Goal: Task Accomplishment & Management: Use online tool/utility

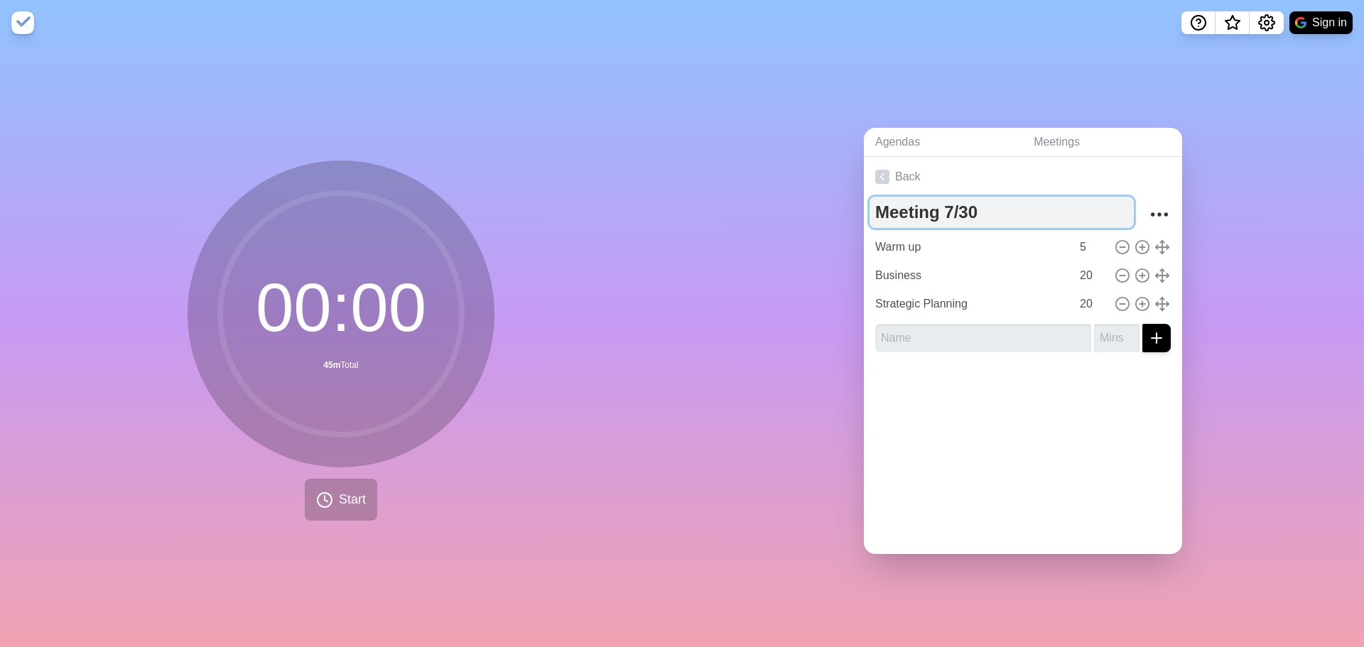
drag, startPoint x: 977, startPoint y: 208, endPoint x: 933, endPoint y: 212, distance: 44.3
click at [933, 212] on textarea "Meeting 7/30" at bounding box center [1002, 212] width 264 height 31
click at [933, 212] on textarea "Meeting8/12" at bounding box center [1002, 212] width 264 height 31
type textarea "Meeting 8/12"
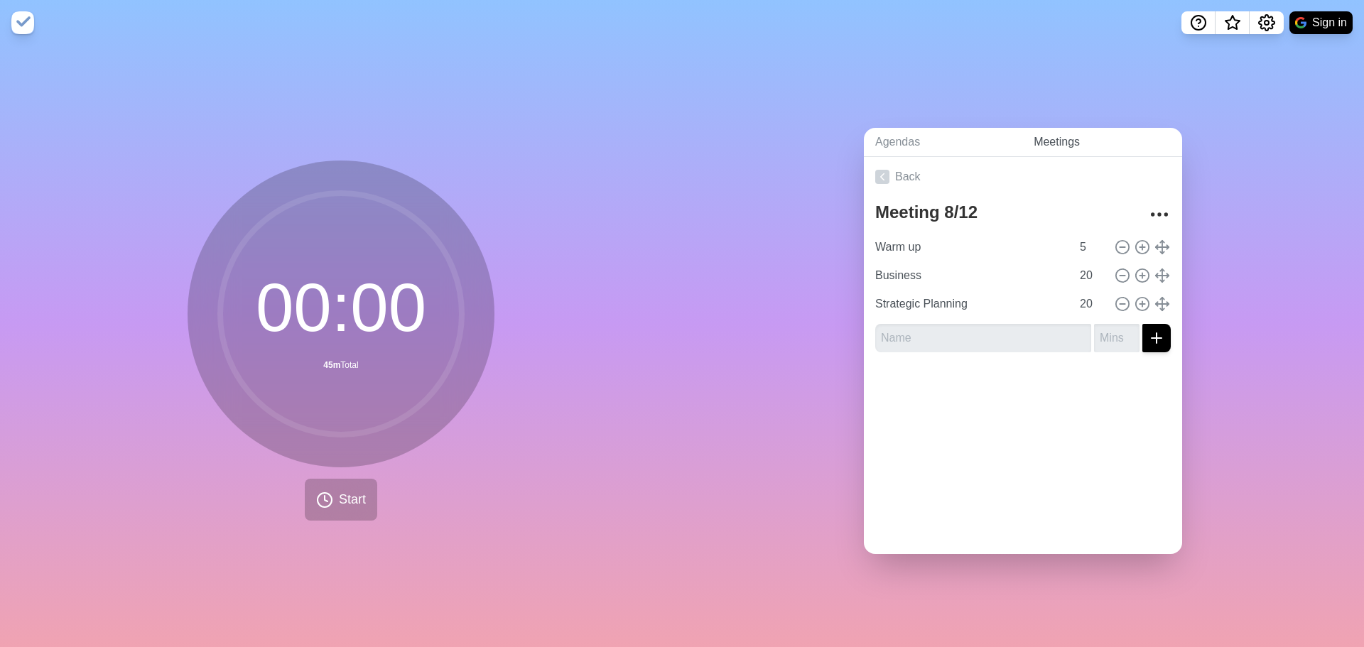
click at [1047, 140] on link "Meetings" at bounding box center [1103, 142] width 160 height 29
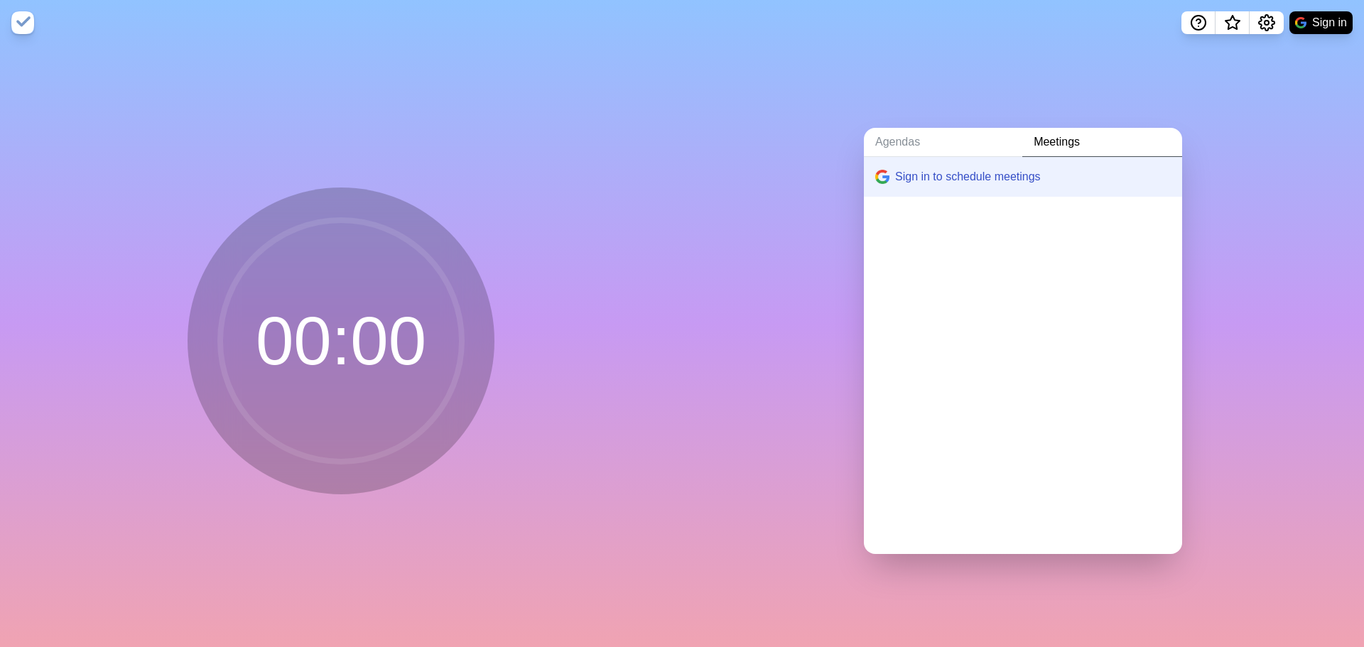
click at [908, 271] on div "Sign in to schedule meetings" at bounding box center [1023, 355] width 318 height 397
click at [908, 139] on link "Agendas" at bounding box center [943, 142] width 158 height 29
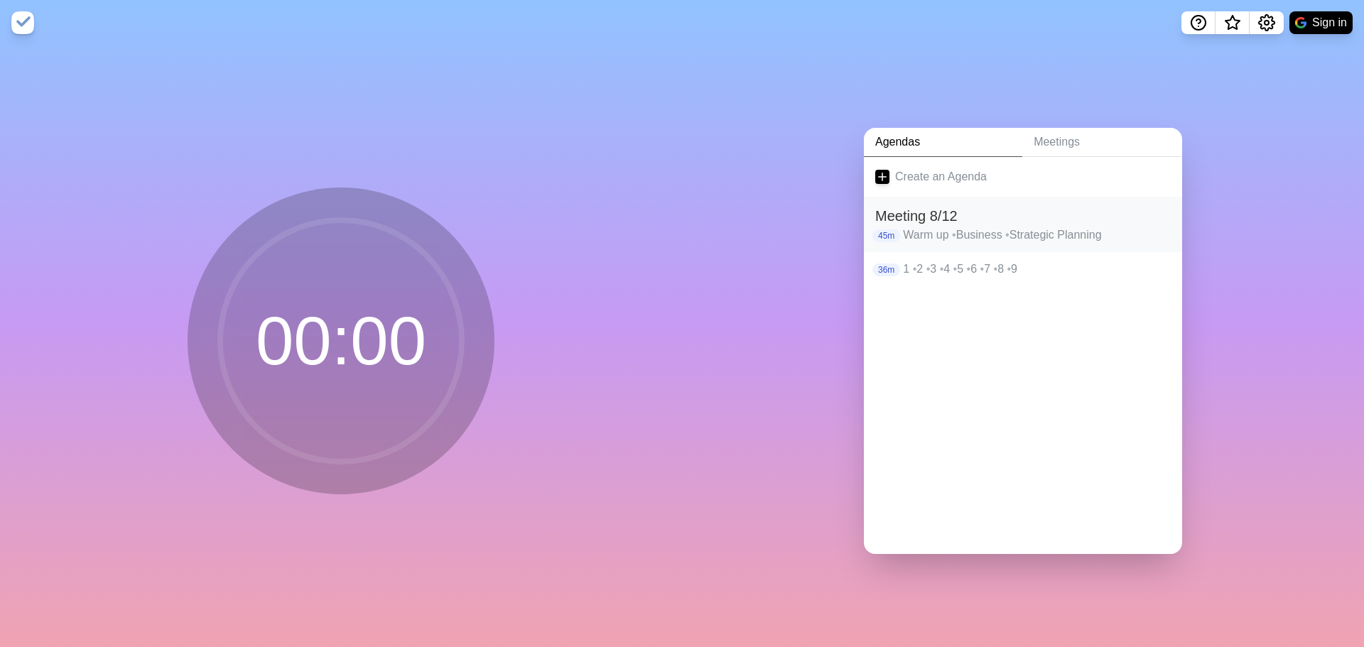
click at [967, 235] on p "Warm up • Business • Strategic Planning" at bounding box center [1037, 235] width 268 height 17
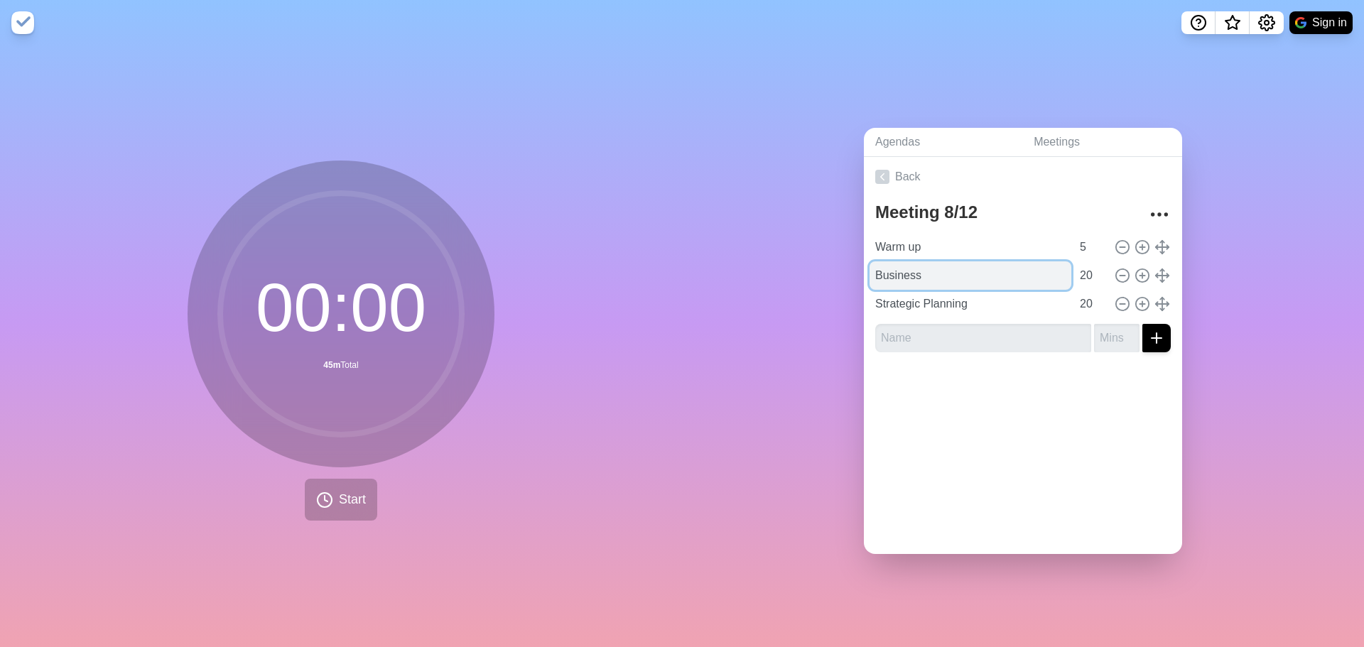
click at [939, 276] on input "Business" at bounding box center [971, 276] width 202 height 28
drag, startPoint x: 929, startPoint y: 268, endPoint x: 842, endPoint y: 276, distance: 87.1
click at [842, 276] on div "Agendas Meetings Back Meeting 8/12 Warm up 5 Business 20 Strategic Planning 20" at bounding box center [1023, 346] width 682 height 602
type input "I"
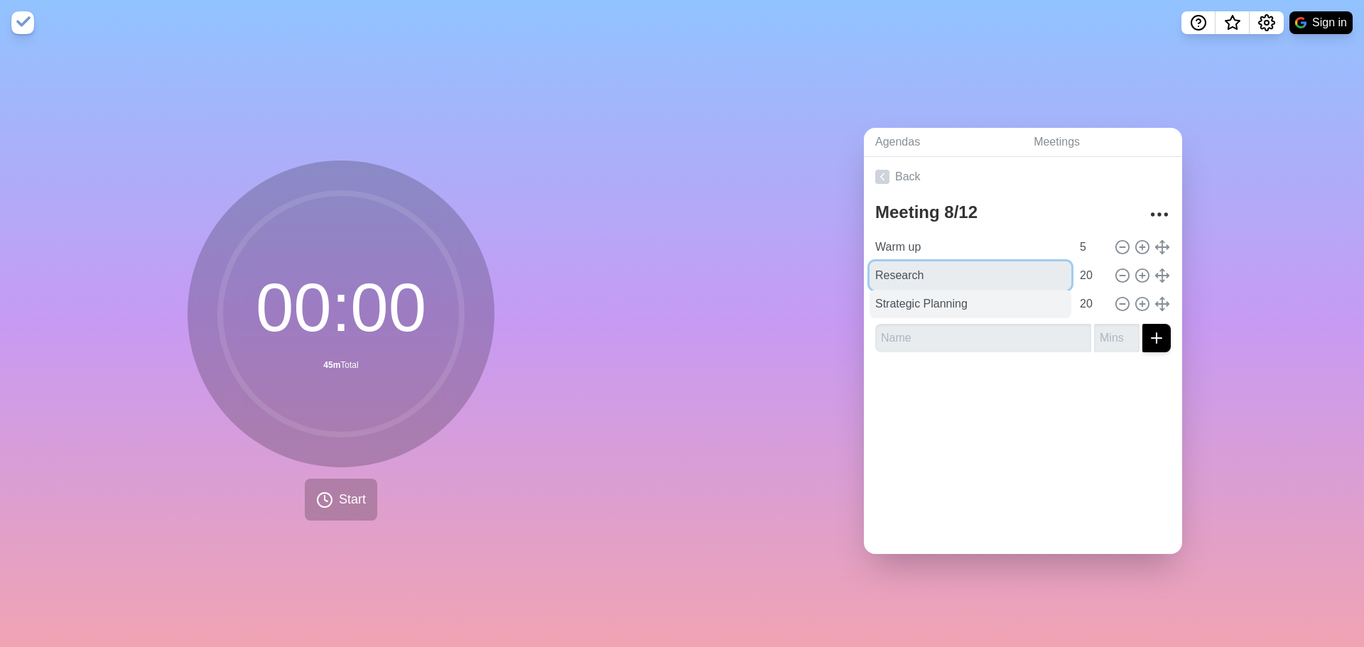
type input "Research"
click at [903, 299] on input "Strategic Planning" at bounding box center [971, 304] width 202 height 28
drag, startPoint x: 996, startPoint y: 298, endPoint x: 851, endPoint y: 294, distance: 145.0
click at [851, 294] on div "Agendas Meetings Back Meeting 8/12 Warm up 5 Research 20 Strategic Planning 20" at bounding box center [1023, 346] width 682 height 602
type input "Ops"
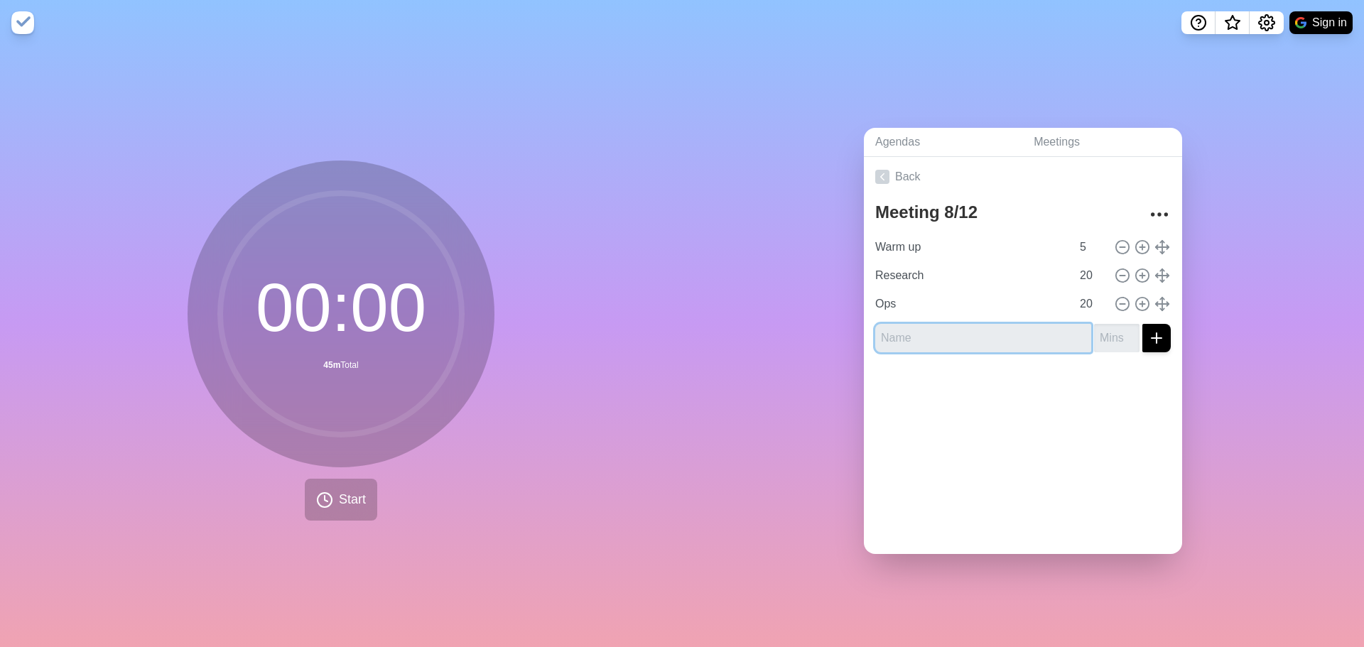
click at [902, 330] on input "text" at bounding box center [984, 338] width 216 height 28
click at [902, 242] on input "Warm up" at bounding box center [971, 247] width 202 height 28
drag, startPoint x: 933, startPoint y: 242, endPoint x: 818, endPoint y: 248, distance: 115.3
click at [818, 248] on div "Agendas Meetings Back Meeting 8/12 Warm up 5 Research 20 Ops 20" at bounding box center [1023, 346] width 682 height 602
type input "H"
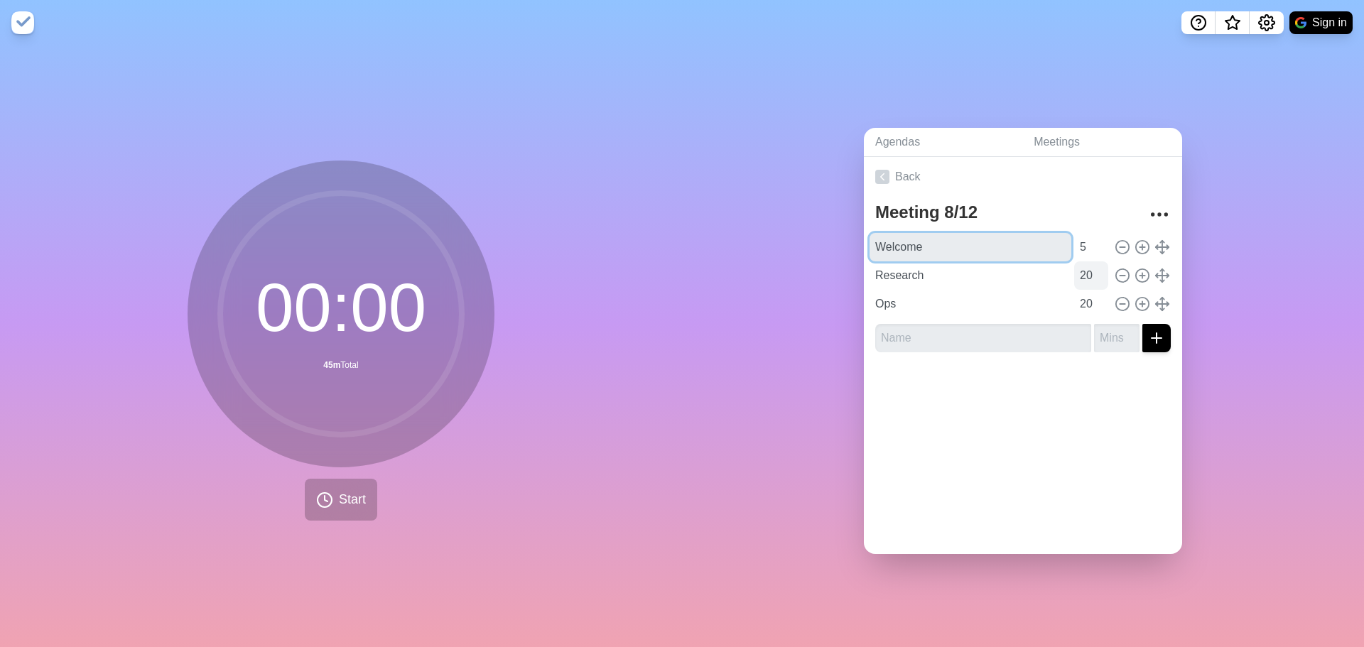
type input "Welcome"
click at [1075, 271] on input "20" at bounding box center [1092, 276] width 34 height 28
drag, startPoint x: 1077, startPoint y: 270, endPoint x: 1045, endPoint y: 271, distance: 32.7
click at [1045, 271] on div "Research 20" at bounding box center [1023, 276] width 307 height 28
type input "4"
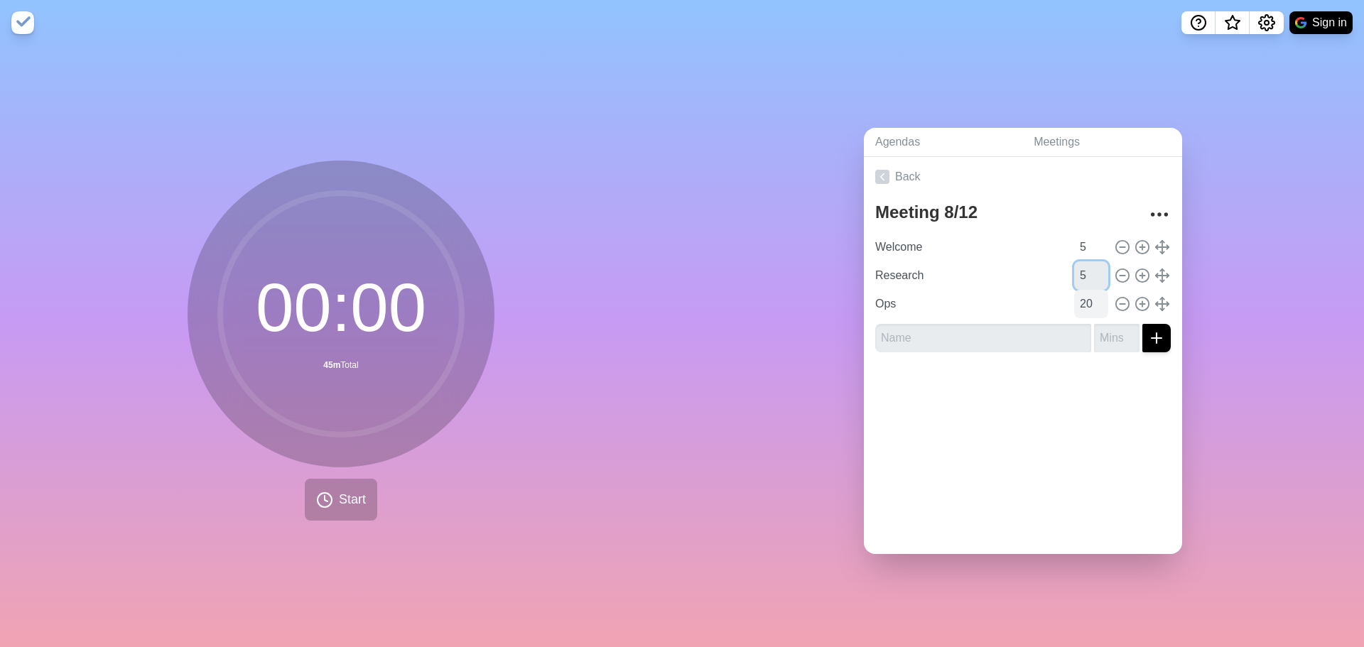
type input "5"
click at [1077, 294] on input "20" at bounding box center [1092, 304] width 34 height 28
type input "2"
type input "5"
click at [931, 330] on input "text" at bounding box center [984, 338] width 216 height 28
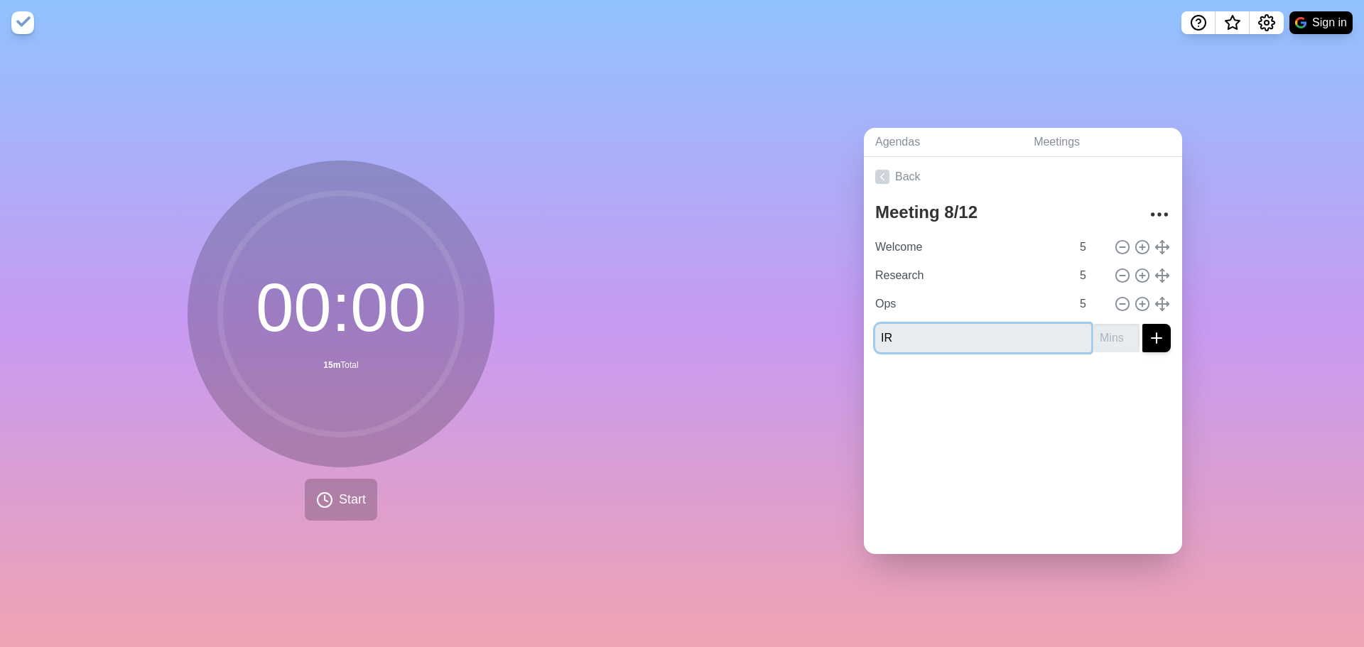
type input "IR"
click at [979, 402] on div at bounding box center [1023, 392] width 318 height 57
click at [1094, 333] on input "number" at bounding box center [1116, 338] width 45 height 28
type input "5"
click at [1100, 418] on div "Back Meeting 8/12 Welcome 5 Research 5 Ops 5 IR 5" at bounding box center [1023, 355] width 318 height 397
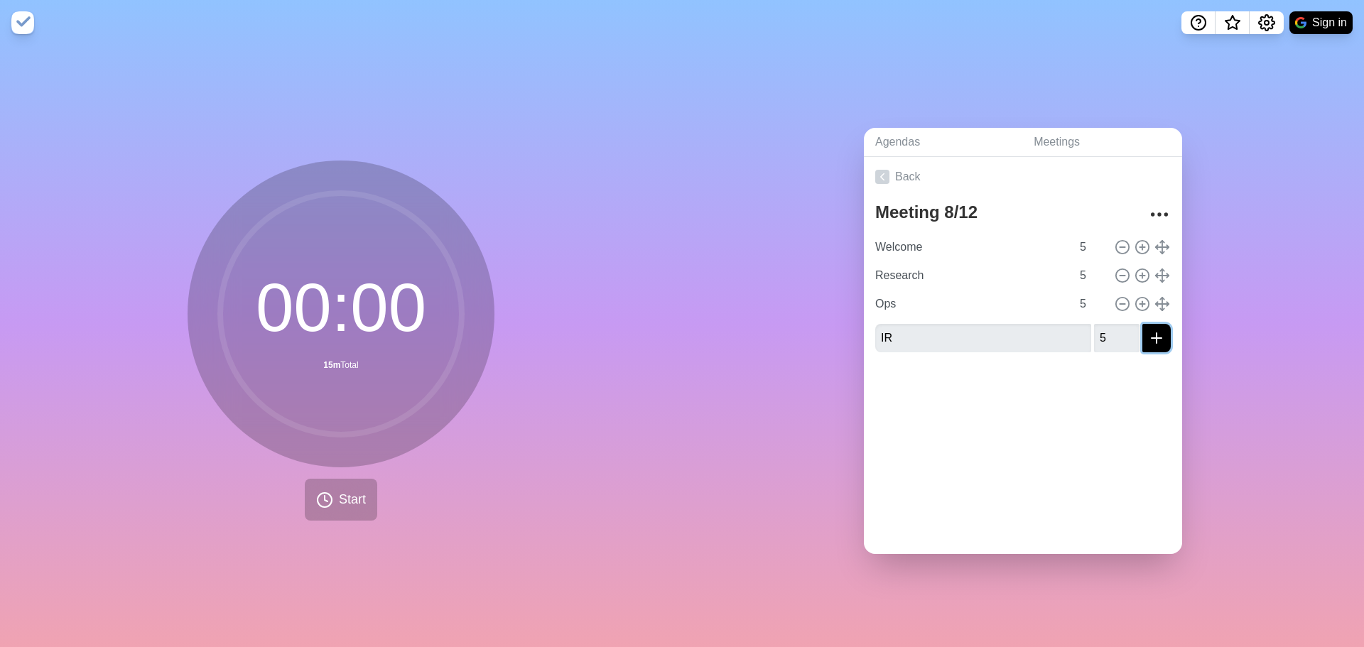
click at [1152, 335] on button "submit" at bounding box center [1157, 338] width 28 height 28
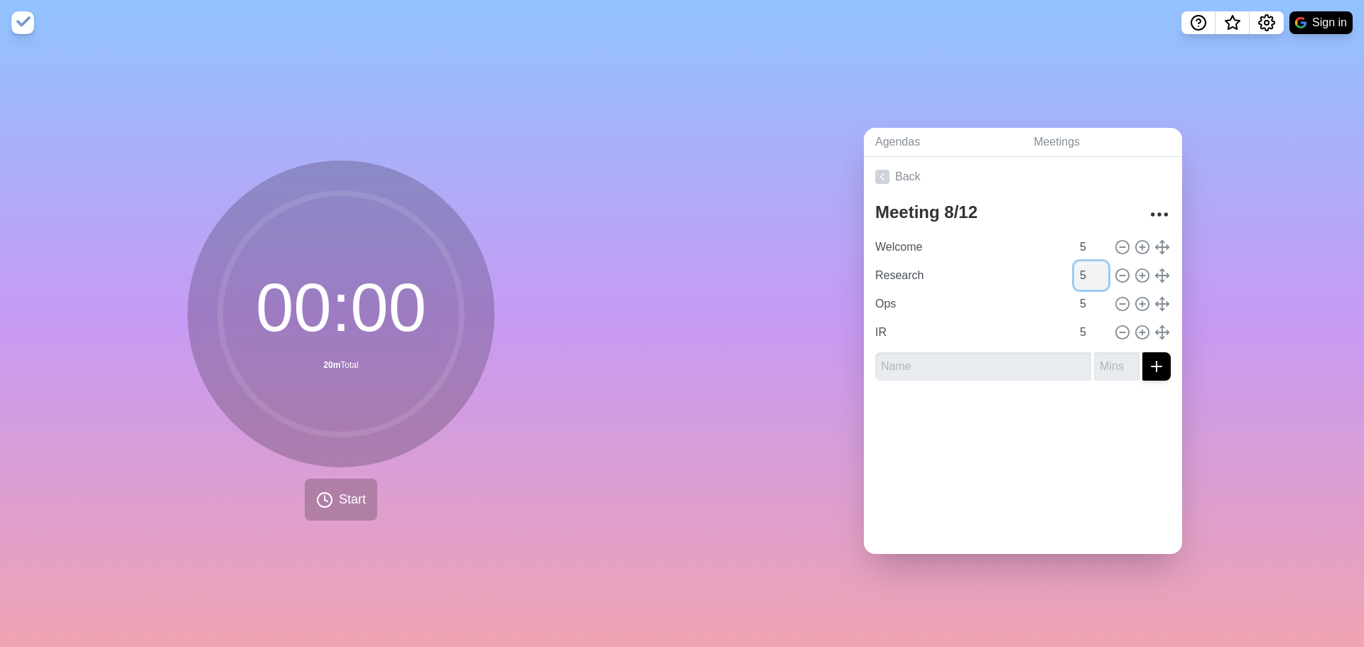
click at [1075, 276] on input "5" at bounding box center [1092, 276] width 34 height 28
type input "1"
type input "5"
click at [1019, 365] on input "text" at bounding box center [984, 366] width 216 height 28
type input "Q"
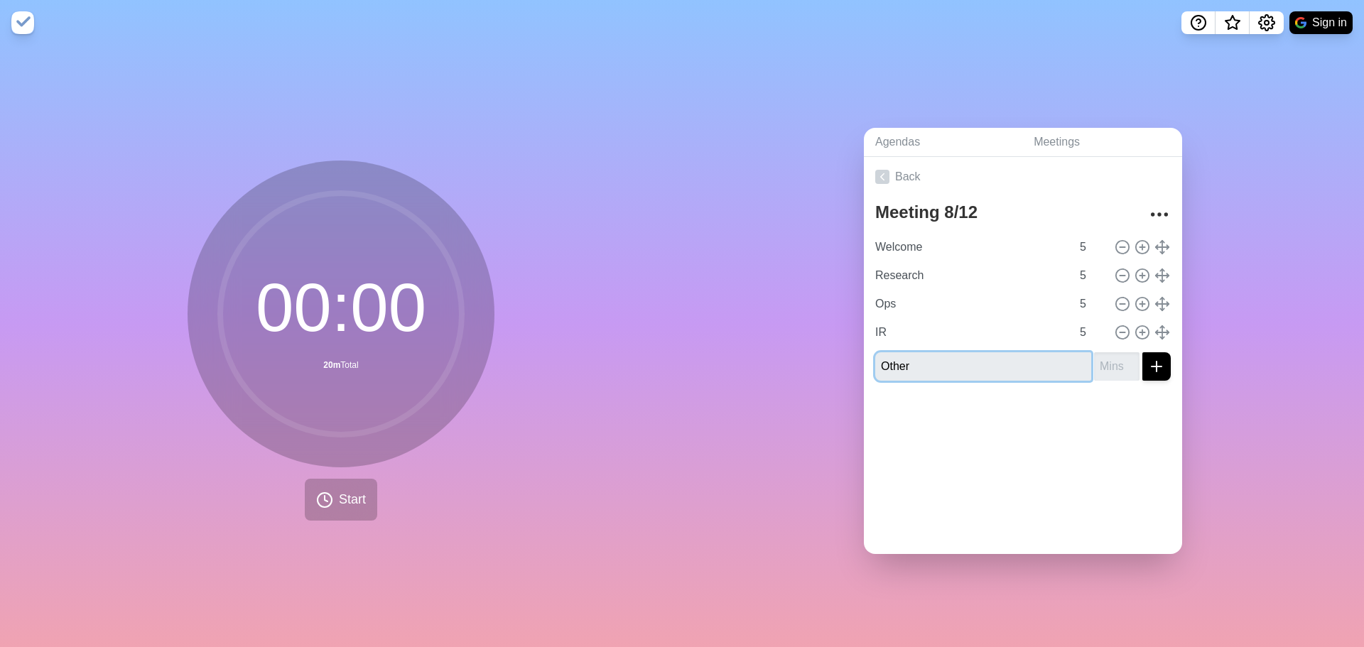
type input "Other"
click at [1094, 360] on input "number" at bounding box center [1116, 366] width 45 height 28
type input "10"
click at [992, 438] on div at bounding box center [1023, 420] width 318 height 57
click at [965, 367] on input "Other" at bounding box center [984, 366] width 216 height 28
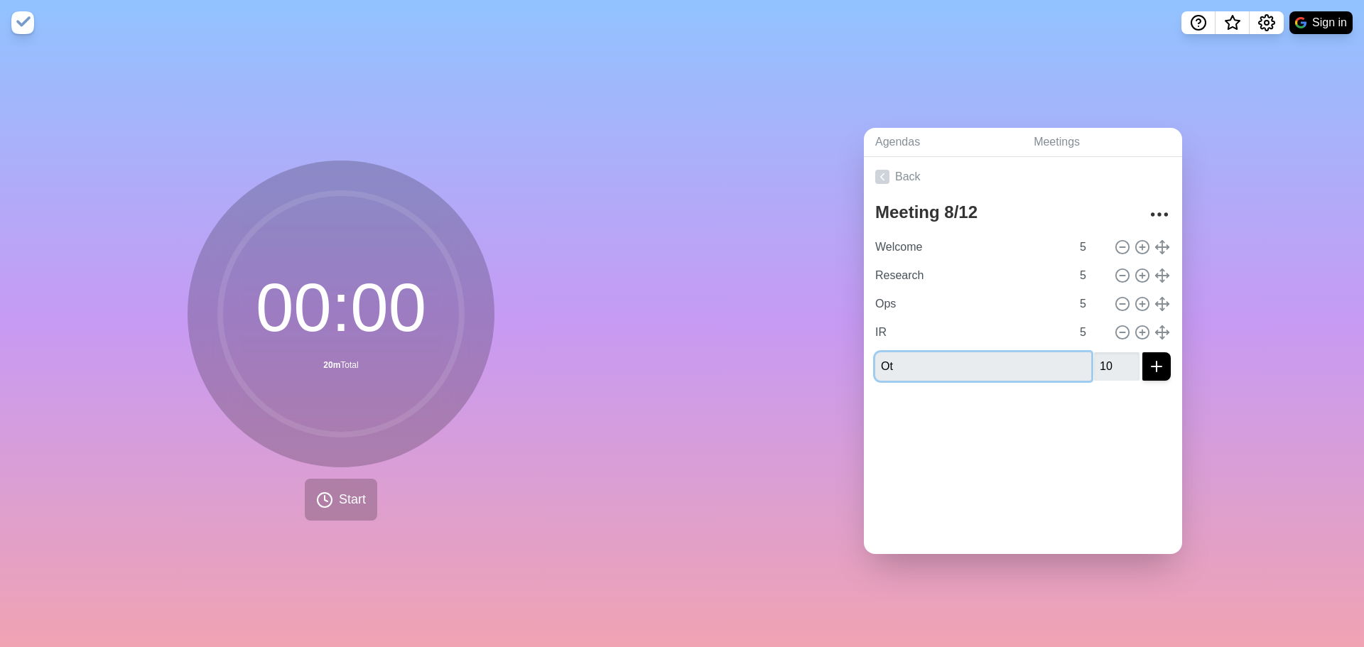
type input "O"
type input "R"
click at [974, 424] on div at bounding box center [1023, 420] width 318 height 57
click at [876, 365] on input "Other" at bounding box center [984, 366] width 216 height 28
type input "Discussion / Other"
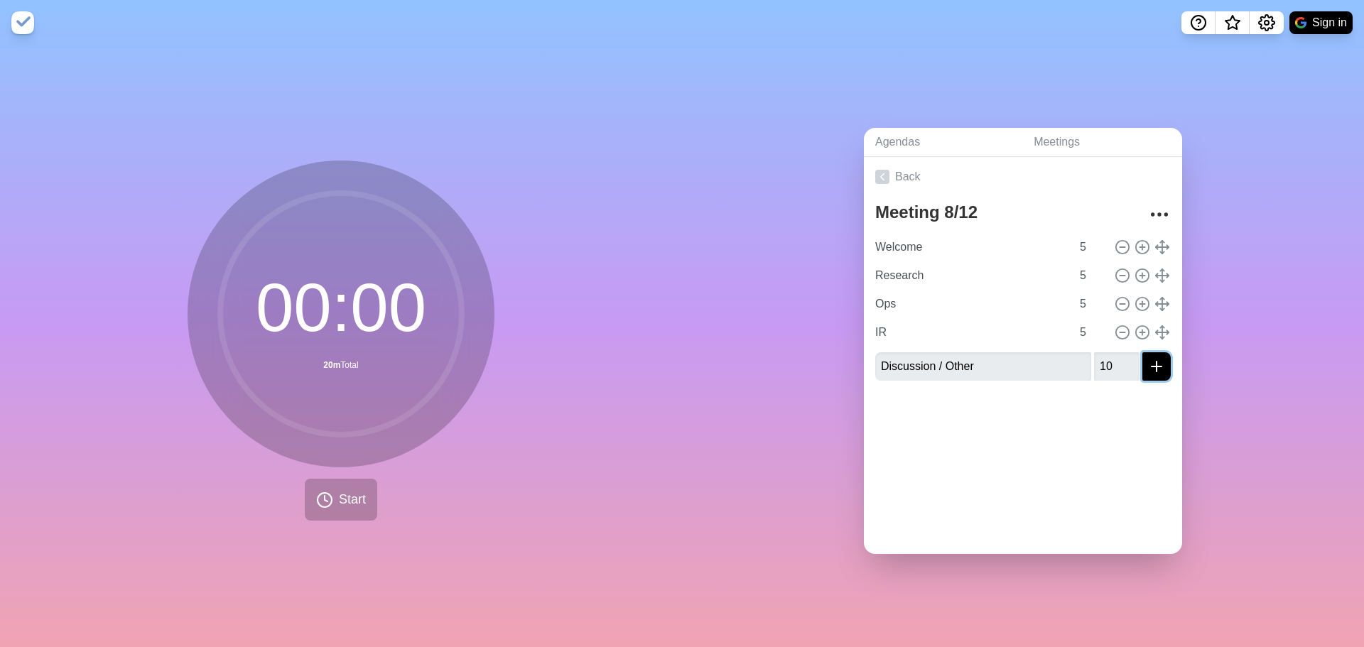
click at [1148, 361] on icon "submit" at bounding box center [1156, 366] width 17 height 17
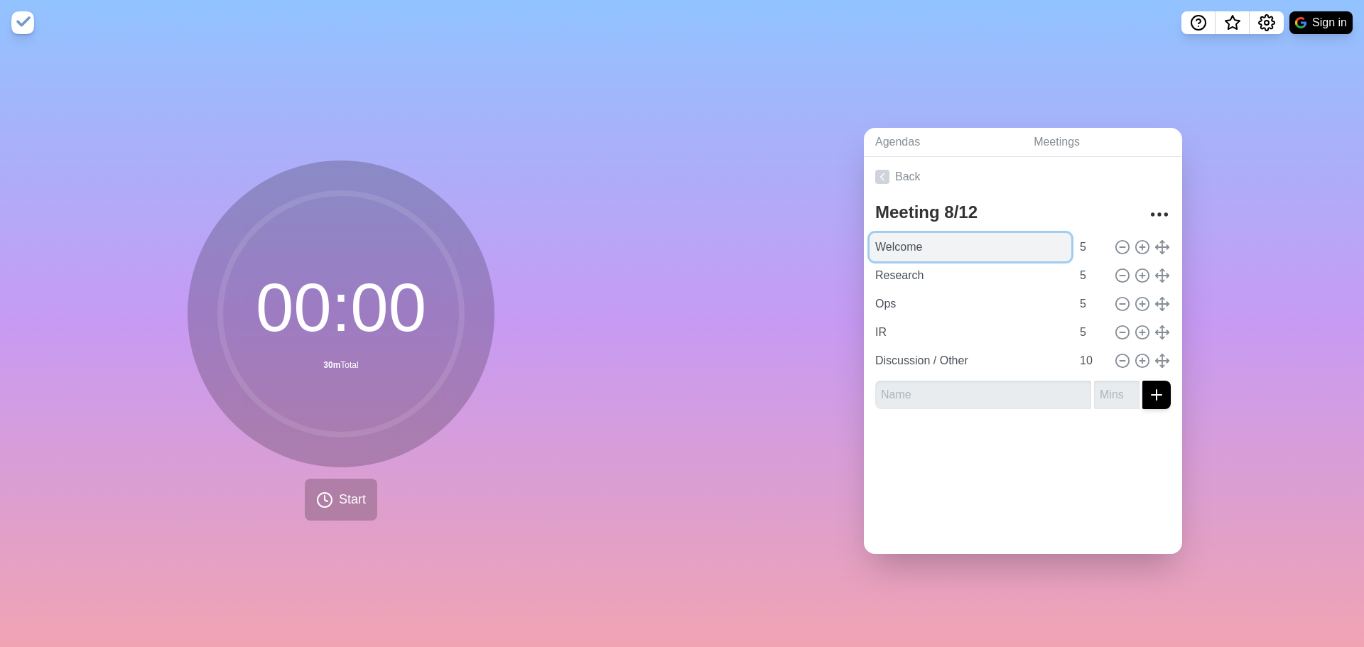
click at [932, 241] on input "Welcome" at bounding box center [971, 247] width 202 height 28
click at [948, 242] on input "Welcome" at bounding box center [971, 247] width 202 height 28
drag, startPoint x: 948, startPoint y: 242, endPoint x: 851, endPoint y: 238, distance: 97.4
click at [851, 238] on div "Agendas Meetings Back Meeting 8/12 Welcome 5 Research 5 Ops 5 IR 5 Discussion /…" at bounding box center [1023, 346] width 682 height 602
click at [978, 249] on input "Welcome" at bounding box center [971, 247] width 202 height 28
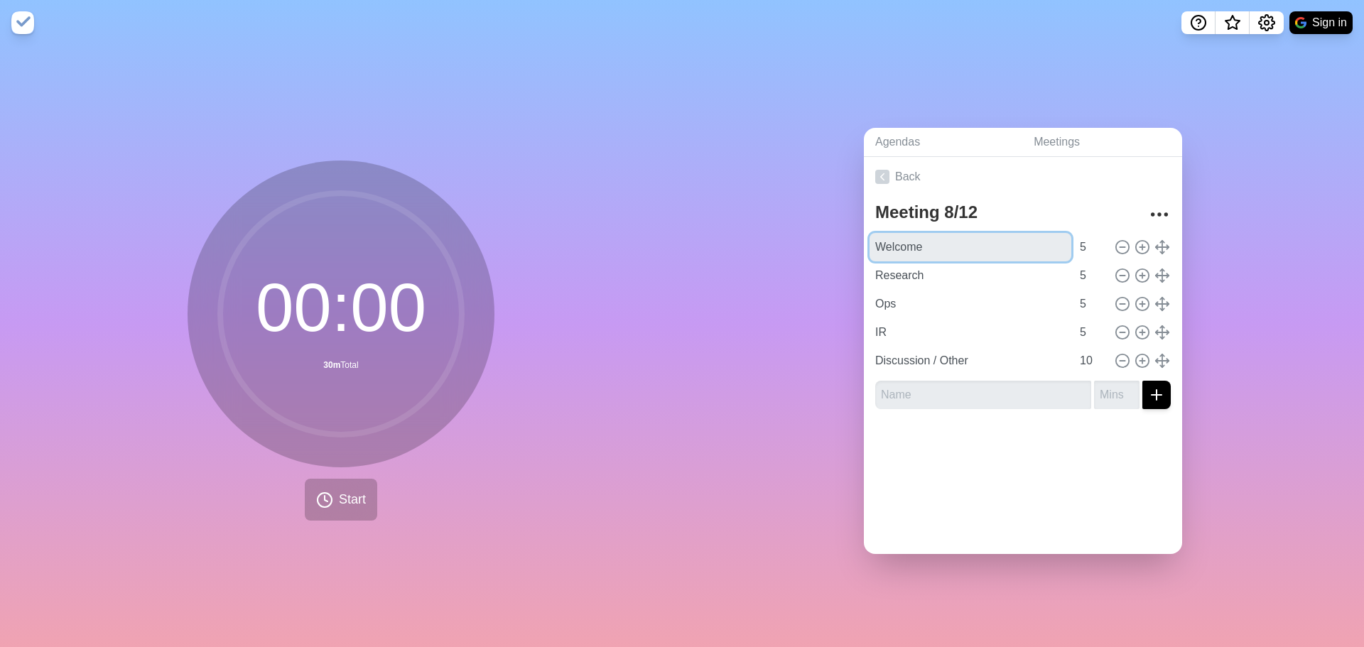
drag, startPoint x: 922, startPoint y: 243, endPoint x: 845, endPoint y: 247, distance: 76.9
click at [845, 247] on div "Agendas Meetings Back Meeting 8/12 Welcome 5 Research 5 Ops 5 IR 5 Discussion /…" at bounding box center [1023, 346] width 682 height 602
type input "U"
type input "W"
type input "O"
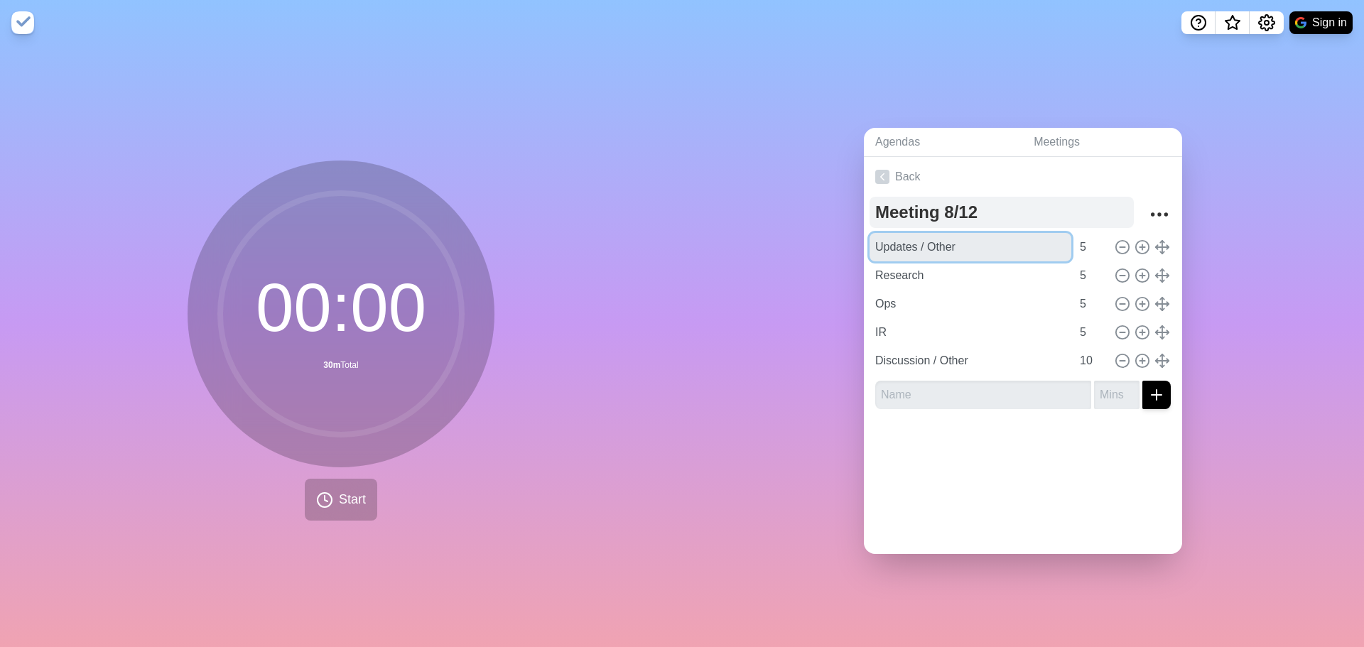
type input "Updates / Other"
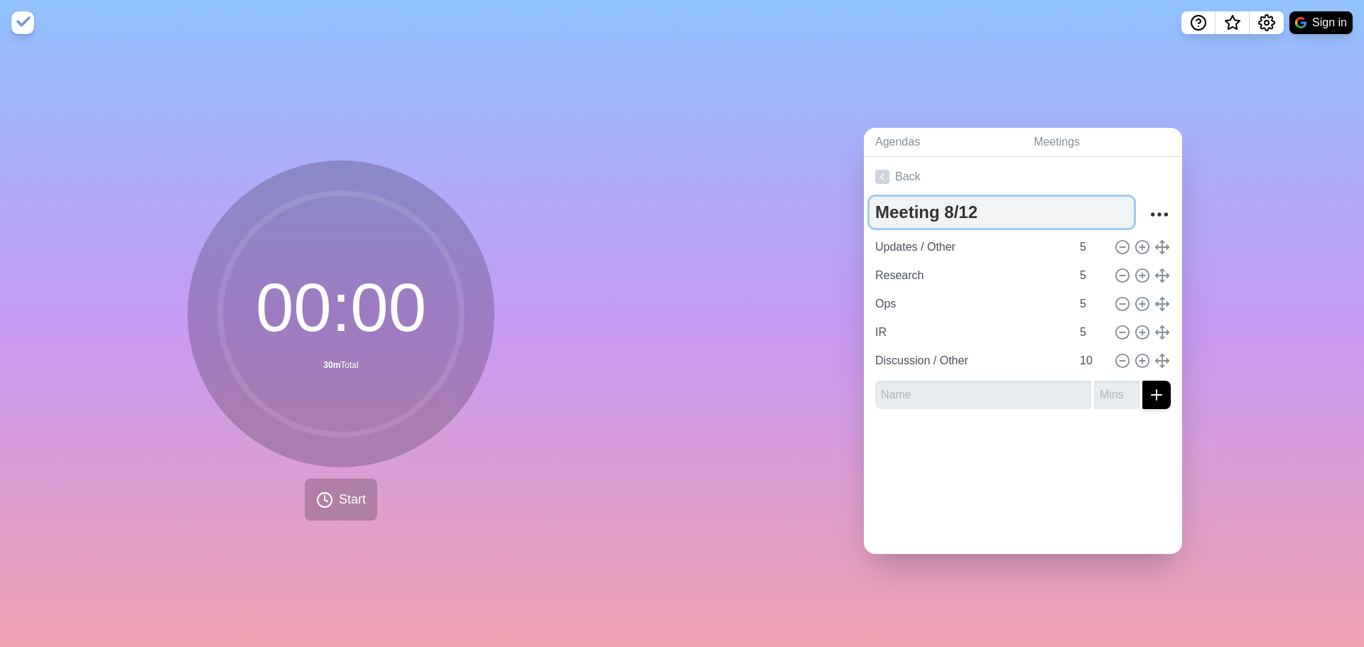
click at [1043, 197] on textarea "Meeting 8/12" at bounding box center [1002, 212] width 264 height 31
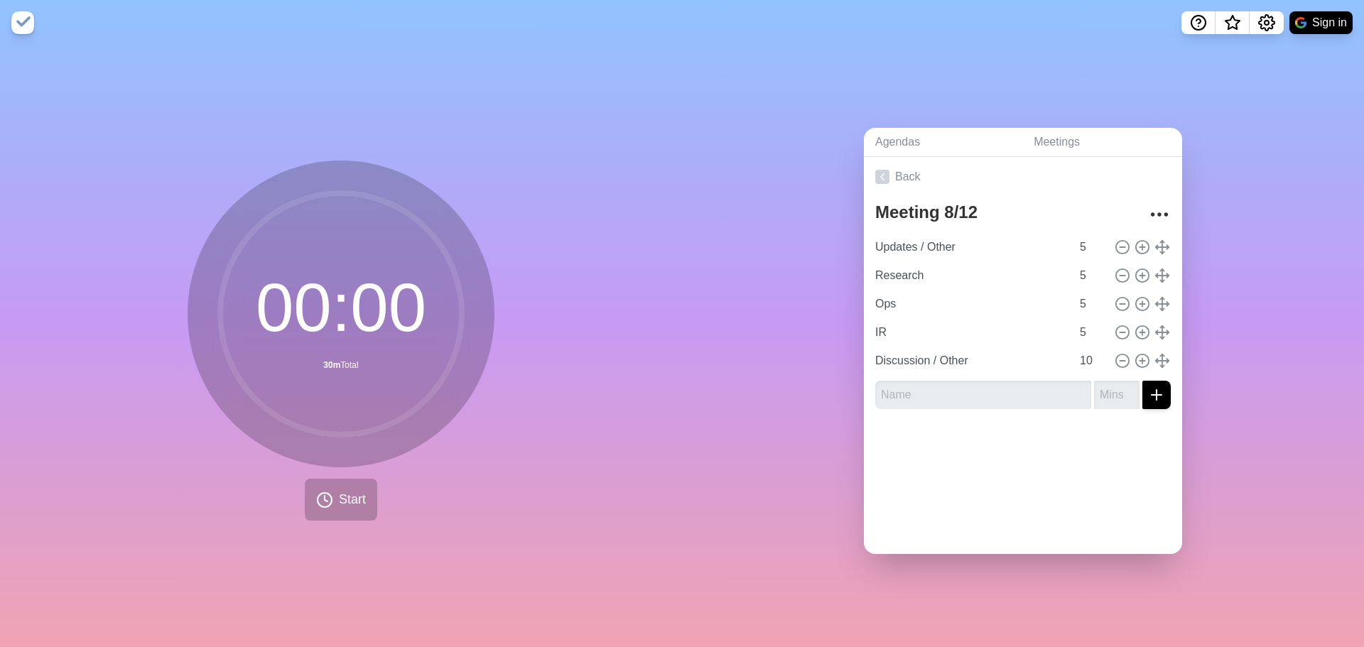
click at [969, 492] on div "Back Meeting 8/12 Updates / Other 5 Research 5 Ops 5 IR 5 Discussion / Other 10" at bounding box center [1023, 355] width 318 height 397
click at [871, 242] on input "Updates / Other" at bounding box center [971, 247] width 202 height 28
click at [1004, 463] on div at bounding box center [1023, 449] width 318 height 57
